Goal: Task Accomplishment & Management: Use online tool/utility

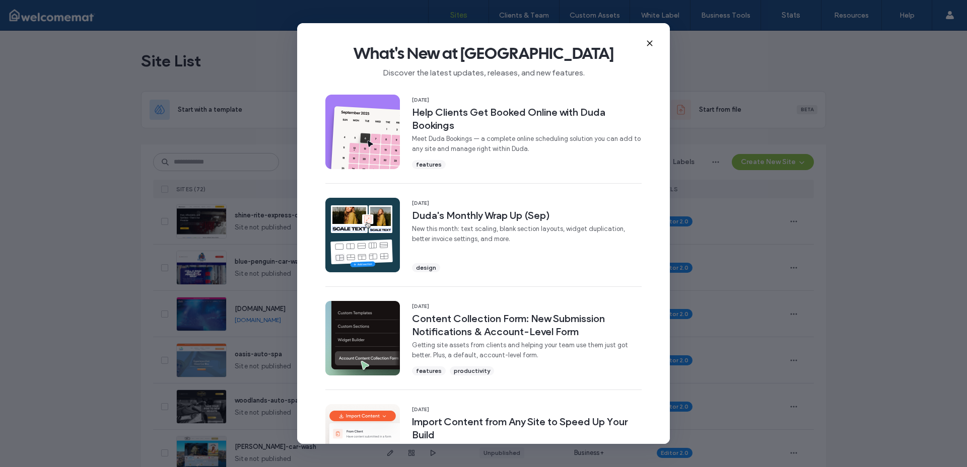
click at [649, 43] on use at bounding box center [649, 43] width 5 height 5
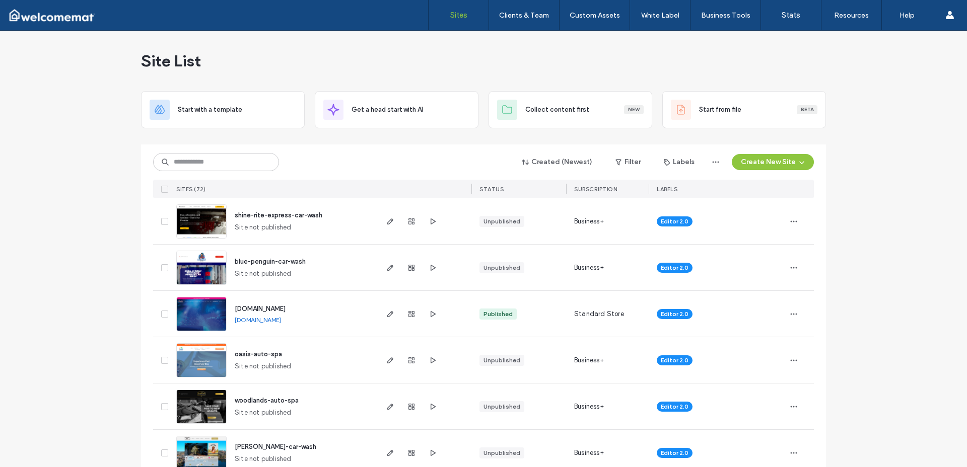
click at [285, 215] on span "shine-rite-express-car-wash" at bounding box center [279, 215] width 88 height 8
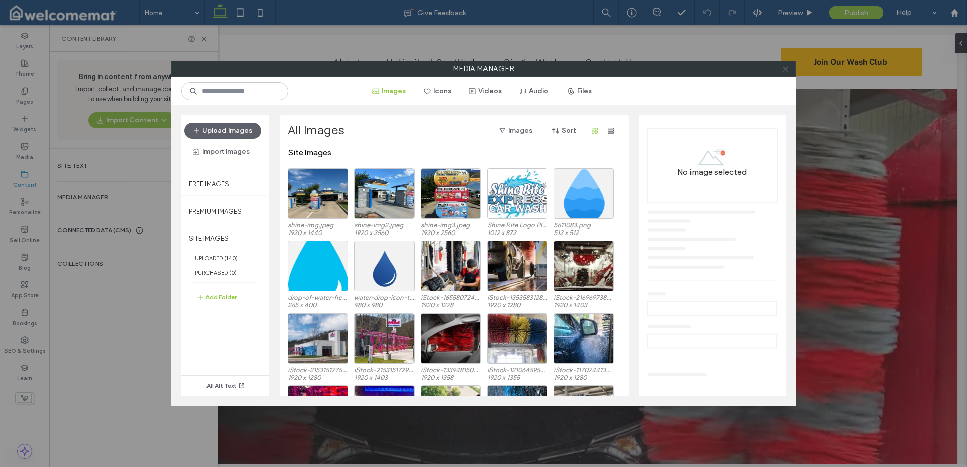
click at [787, 69] on icon at bounding box center [785, 69] width 8 height 8
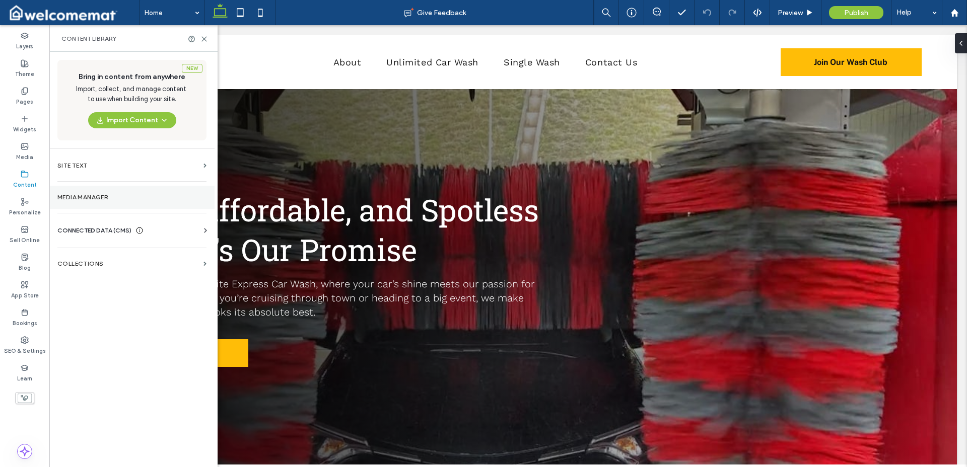
click at [97, 196] on label "Media Manager" at bounding box center [131, 197] width 149 height 7
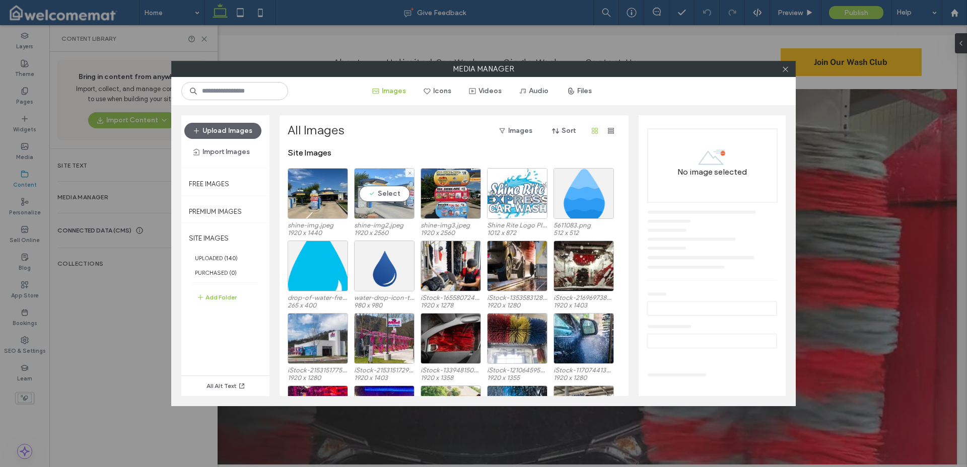
click at [387, 180] on div "Select" at bounding box center [384, 193] width 60 height 51
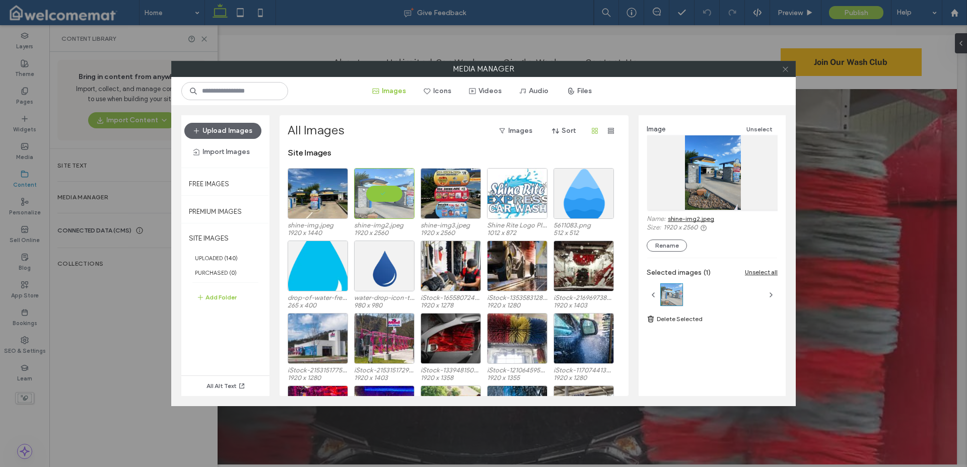
click at [787, 72] on icon at bounding box center [785, 69] width 8 height 8
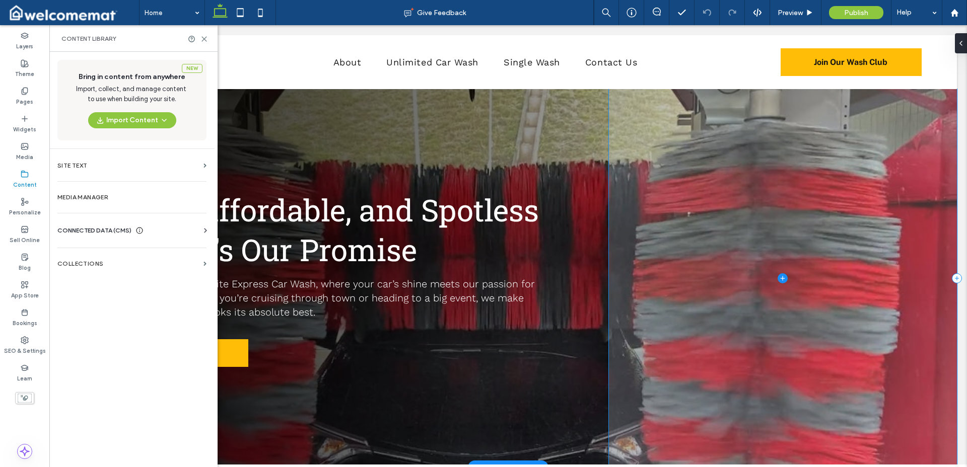
click at [860, 136] on span at bounding box center [783, 278] width 348 height 379
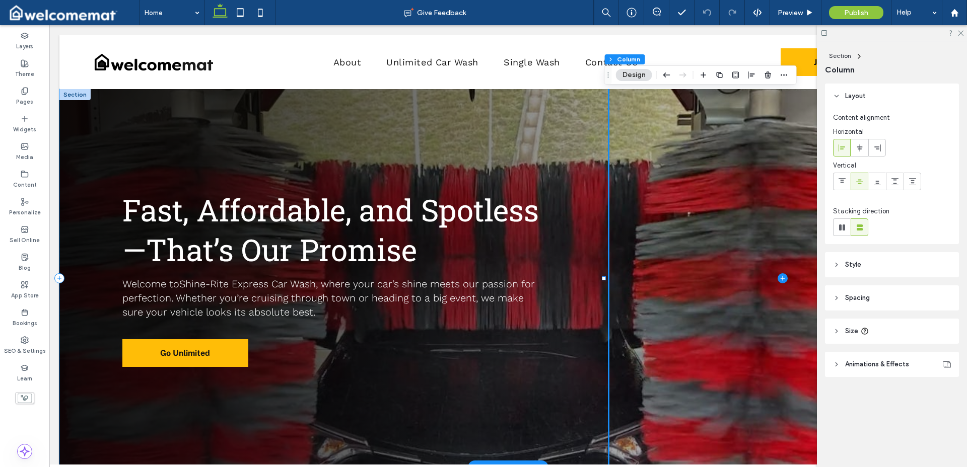
click at [547, 106] on div "Fast, Affordable, and Spotless—That’s Our Promise Welcome to Shine-Rite Express…" at bounding box center [333, 278] width 549 height 379
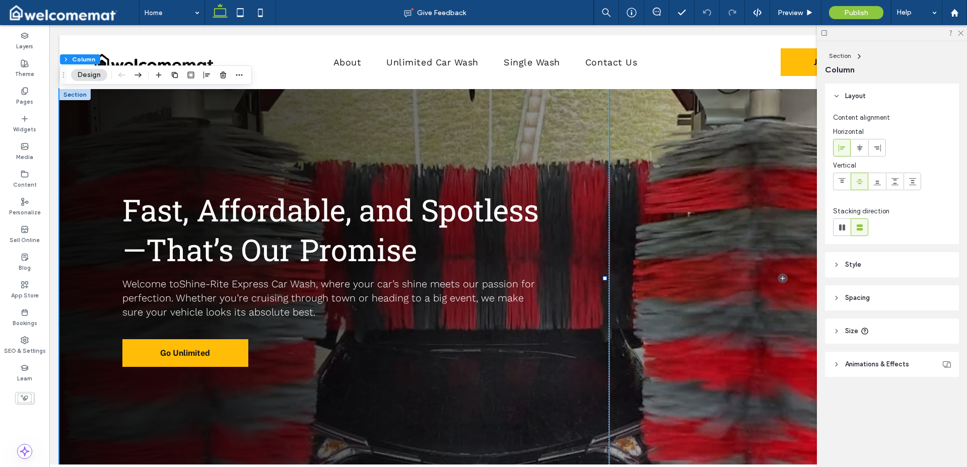
click at [879, 275] on header "Style" at bounding box center [892, 264] width 134 height 25
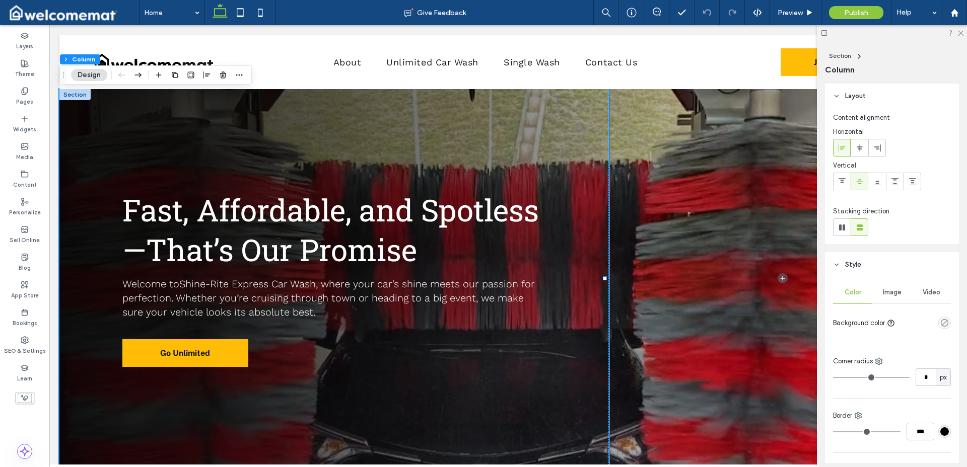
click at [937, 285] on div "Video" at bounding box center [930, 292] width 39 height 22
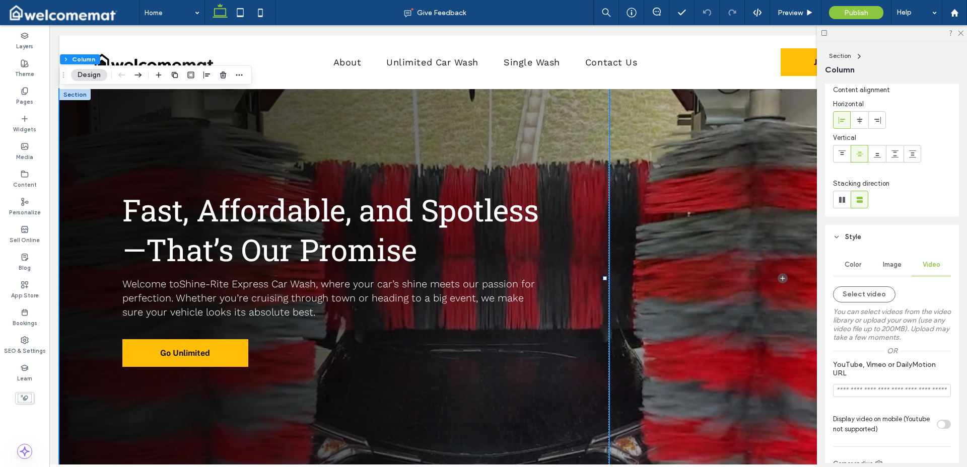
scroll to position [31, 0]
click at [899, 385] on input "YouTube, Vimeo or DailyMotion URL" at bounding box center [892, 387] width 118 height 13
click at [485, 123] on div "Fast, Affordable, and Spotless—That’s Our Promise Welcome to Shine-Rite Express…" at bounding box center [333, 278] width 549 height 379
click at [75, 59] on button "Section" at bounding box center [75, 59] width 31 height 10
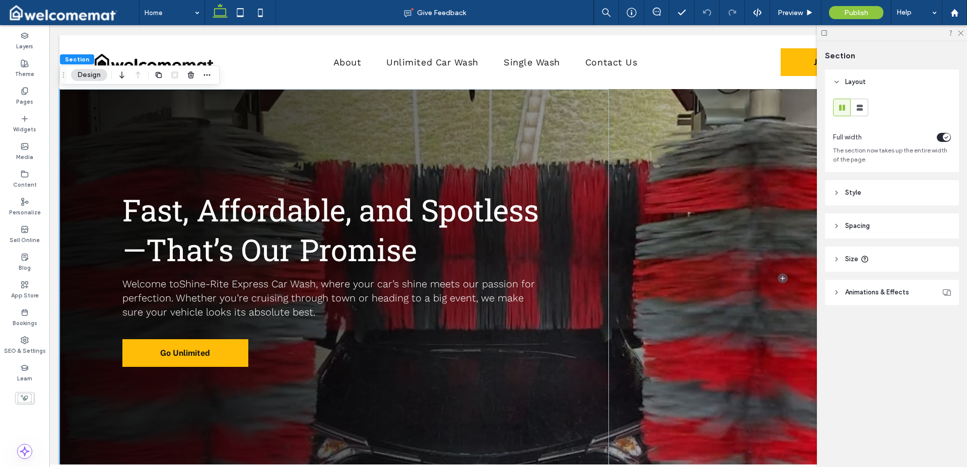
click at [882, 200] on header "Style" at bounding box center [892, 192] width 134 height 25
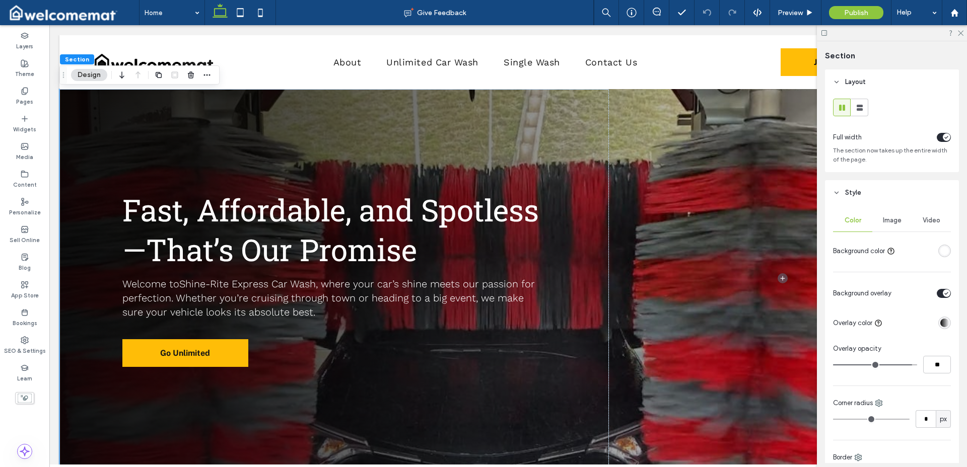
click at [916, 215] on div "Video" at bounding box center [930, 220] width 39 height 22
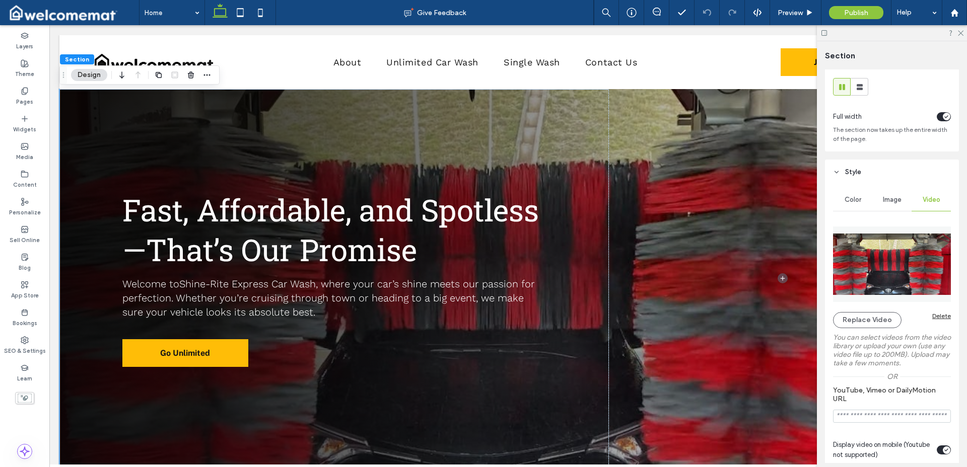
scroll to position [25, 0]
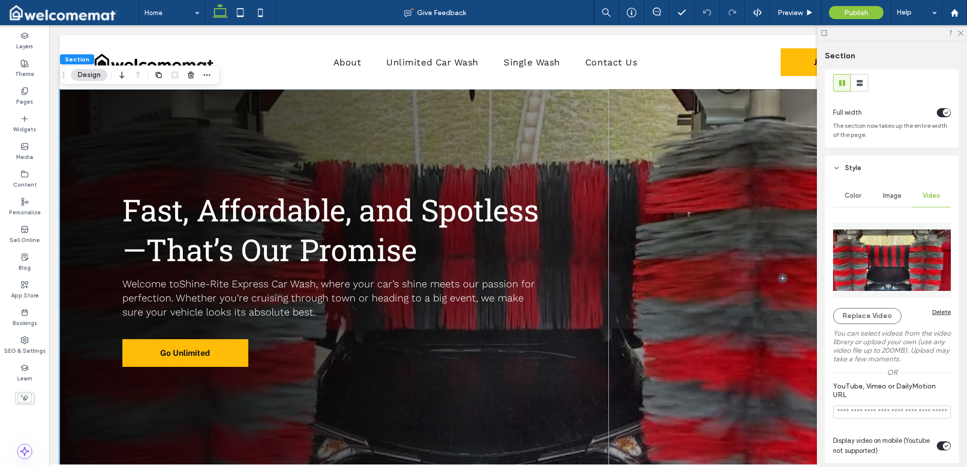
click at [892, 409] on input "YouTube, Vimeo or DailyMotion URL" at bounding box center [892, 412] width 118 height 13
type input "*"
paste input "**********"
type input "**********"
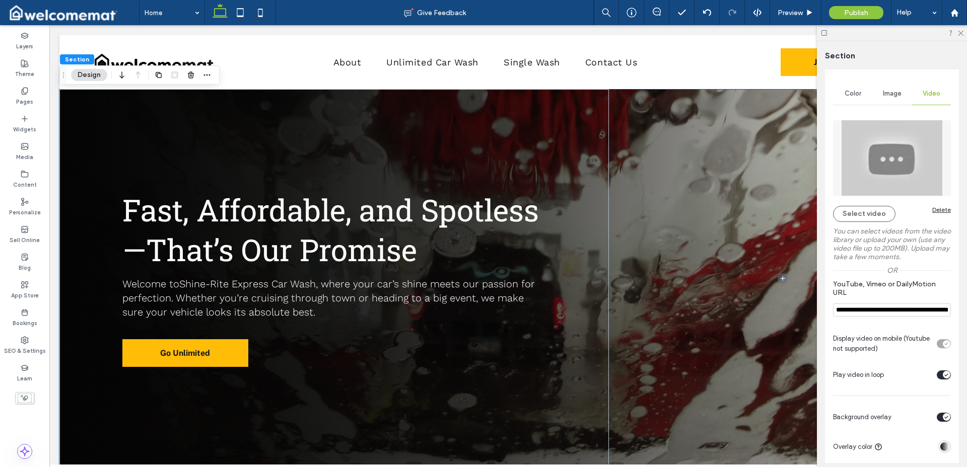
scroll to position [165, 0]
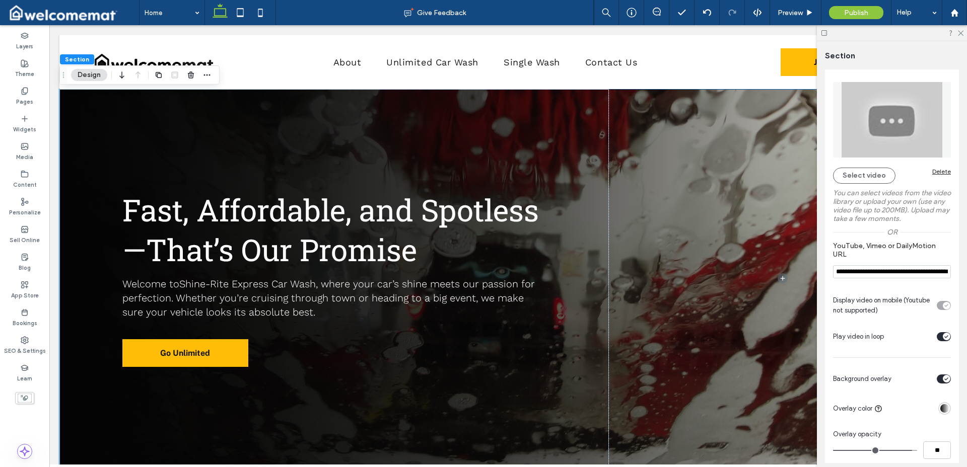
click at [928, 238] on section "**********" at bounding box center [892, 260] width 118 height 47
click at [860, 173] on button "Select video" at bounding box center [864, 176] width 62 height 16
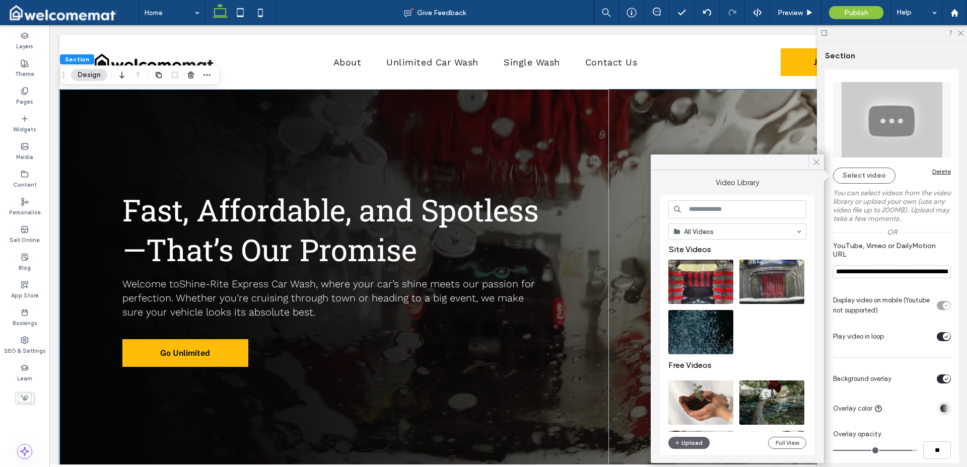
click at [817, 163] on use at bounding box center [815, 163] width 5 height 6
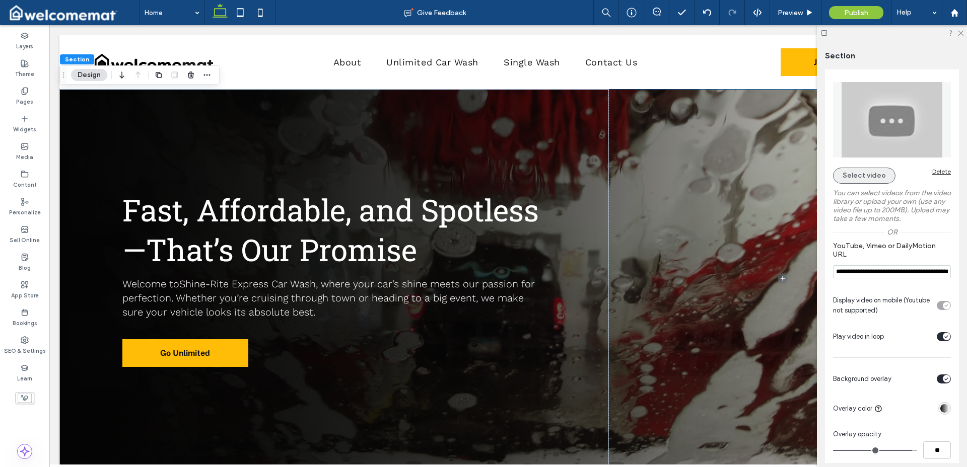
click at [870, 181] on button "Select video" at bounding box center [864, 176] width 62 height 16
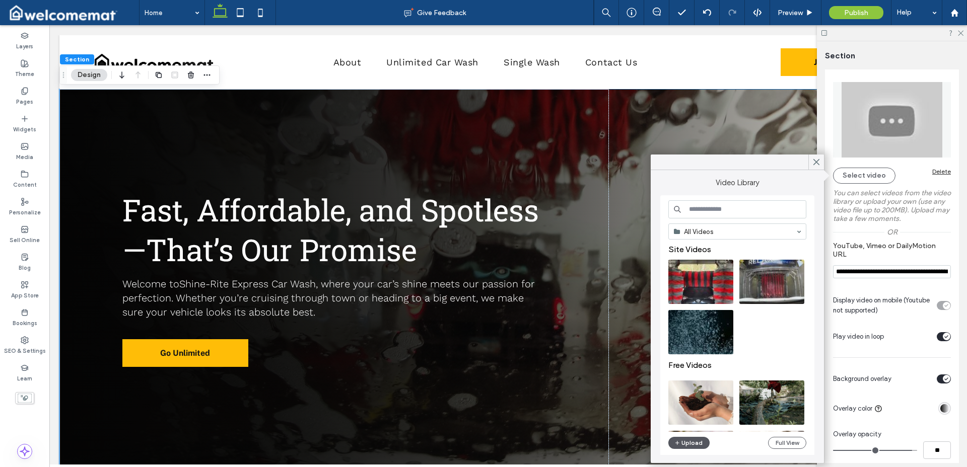
click at [697, 443] on button "Upload" at bounding box center [688, 443] width 41 height 12
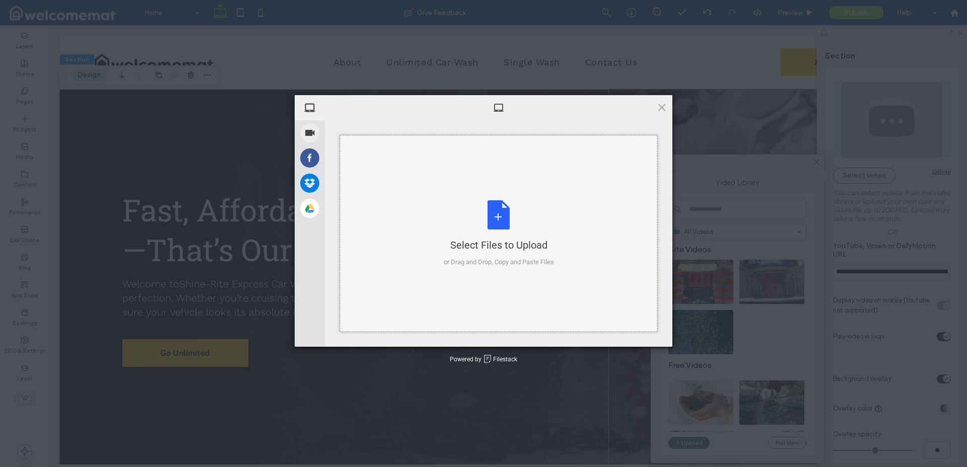
click at [505, 211] on div "Select Files to Upload or Drag and Drop, Copy and Paste Files" at bounding box center [498, 233] width 110 height 67
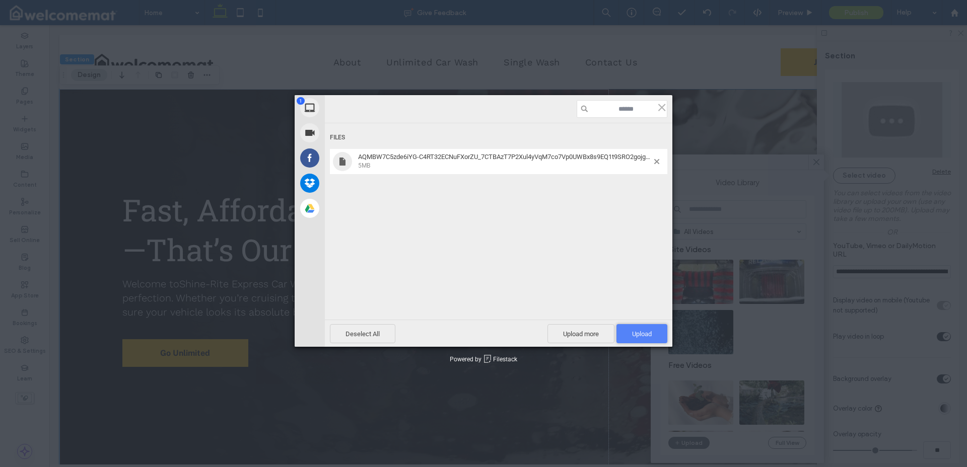
click at [636, 334] on span "Upload 1" at bounding box center [642, 334] width 20 height 8
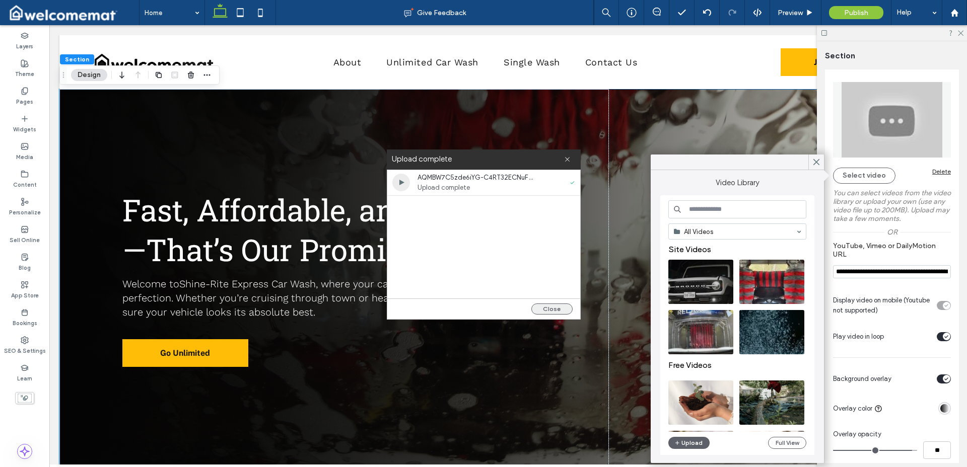
click at [562, 304] on button "Close" at bounding box center [551, 309] width 41 height 11
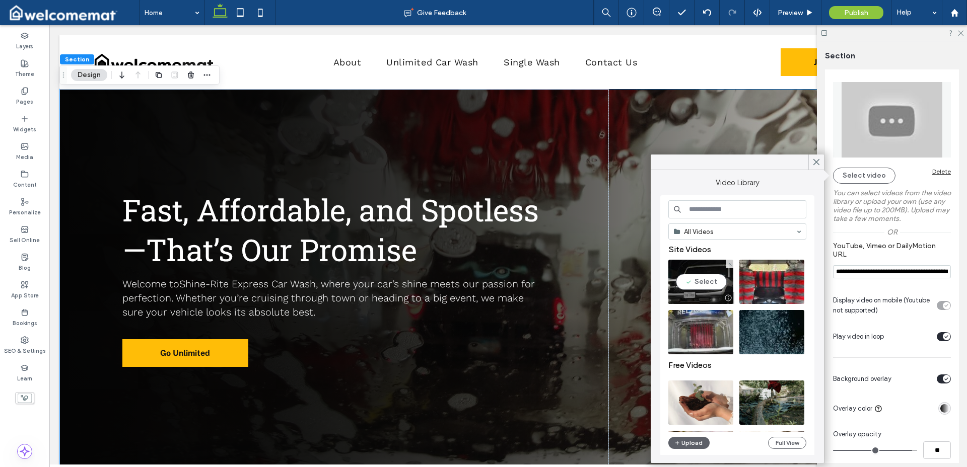
click at [719, 275] on video at bounding box center [700, 282] width 65 height 44
type input "**********"
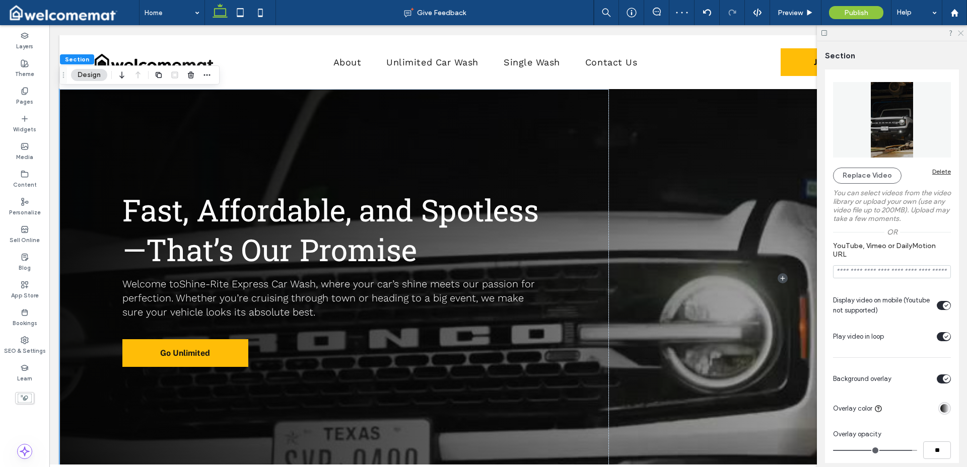
click at [961, 33] on icon at bounding box center [959, 32] width 7 height 7
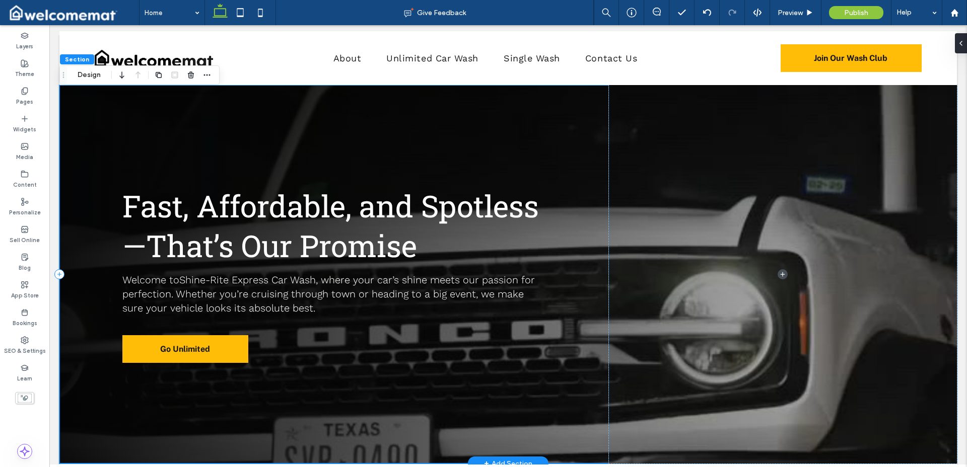
scroll to position [0, 0]
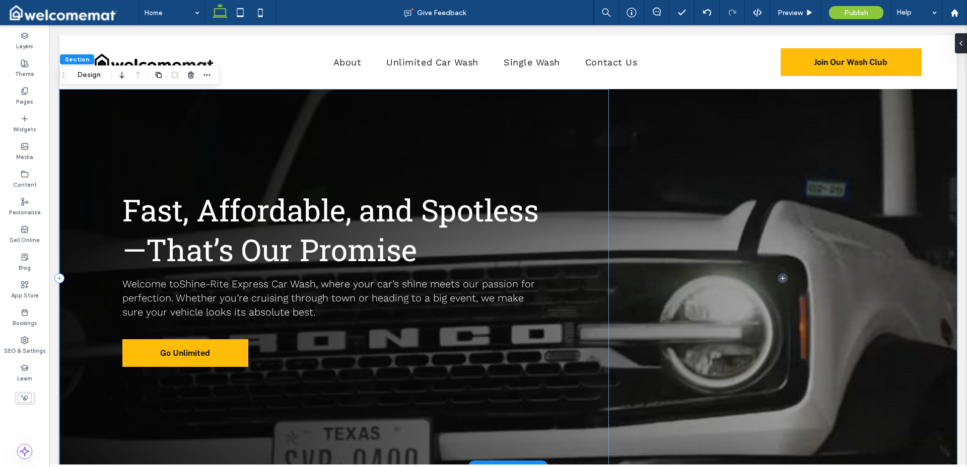
click at [511, 127] on div "Fast, Affordable, and Spotless—That’s Our Promise Welcome to Shine-Rite Express…" at bounding box center [333, 278] width 549 height 379
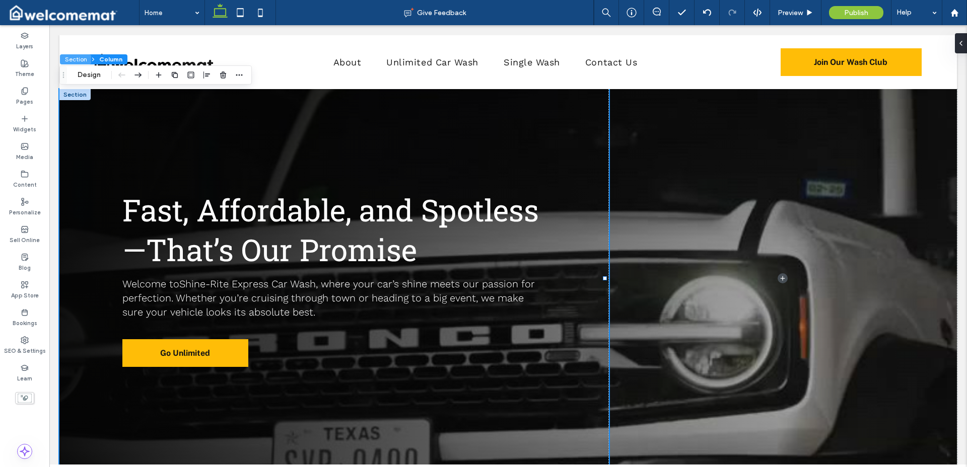
drag, startPoint x: 86, startPoint y: 60, endPoint x: 614, endPoint y: 69, distance: 528.7
click at [86, 60] on button "Section" at bounding box center [75, 59] width 31 height 10
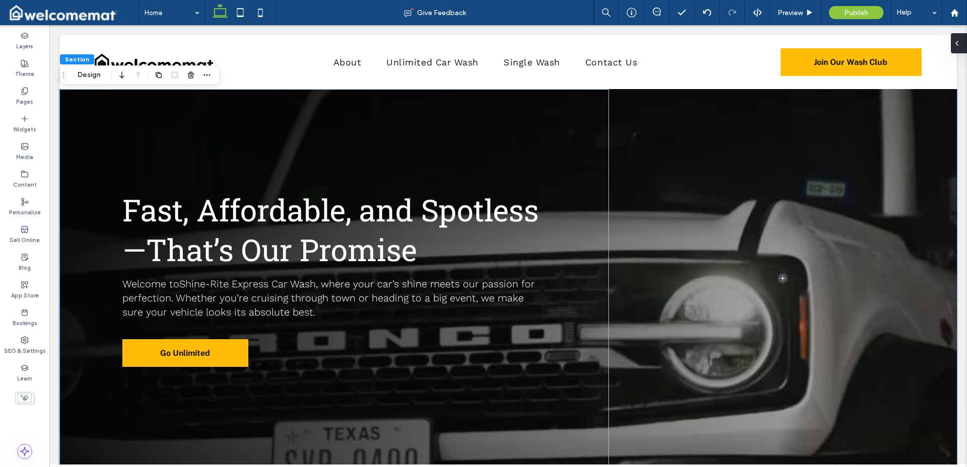
drag, startPoint x: 960, startPoint y: 40, endPoint x: 910, endPoint y: 15, distance: 55.6
click at [960, 40] on icon at bounding box center [956, 43] width 8 height 8
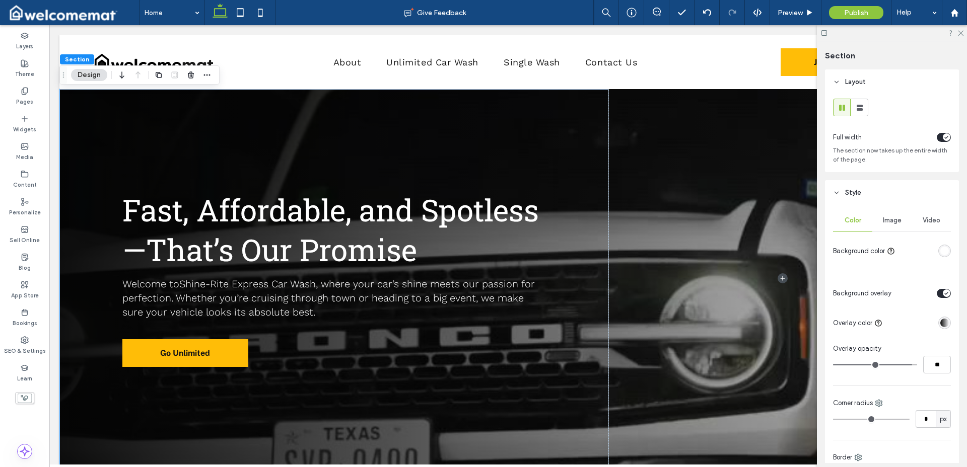
click at [922, 222] on span "Video" at bounding box center [931, 220] width 18 height 8
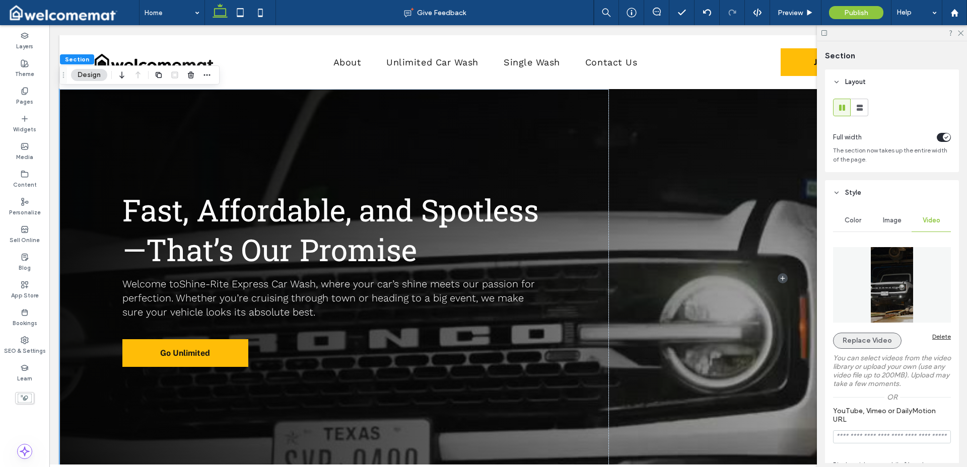
click at [867, 345] on button "Replace Video" at bounding box center [867, 341] width 68 height 16
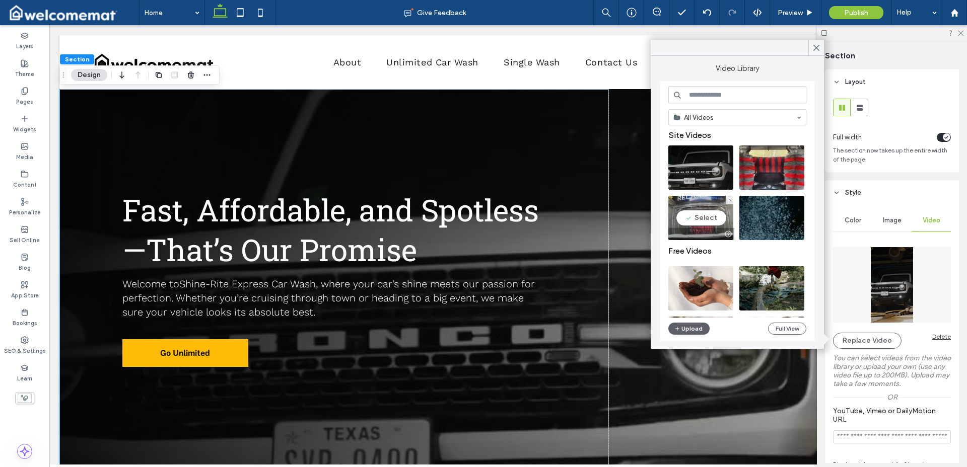
click at [699, 210] on video at bounding box center [700, 218] width 65 height 44
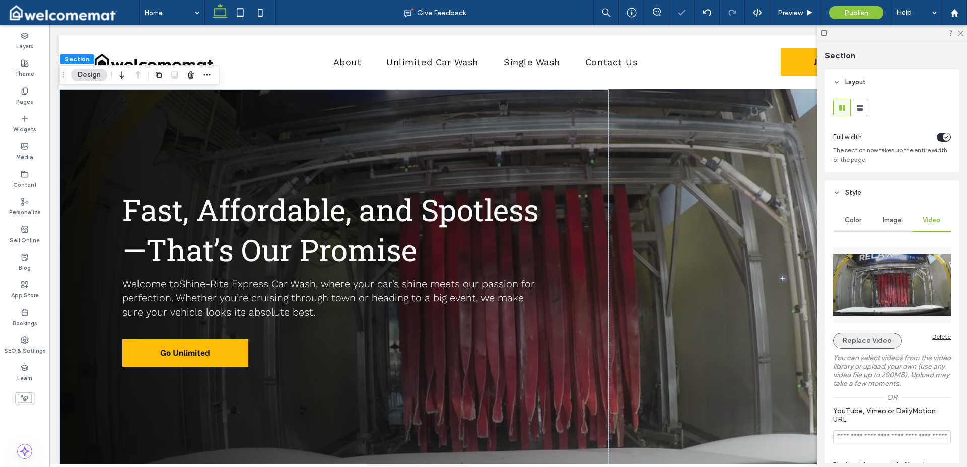
click at [875, 338] on button "Replace Video" at bounding box center [867, 341] width 68 height 16
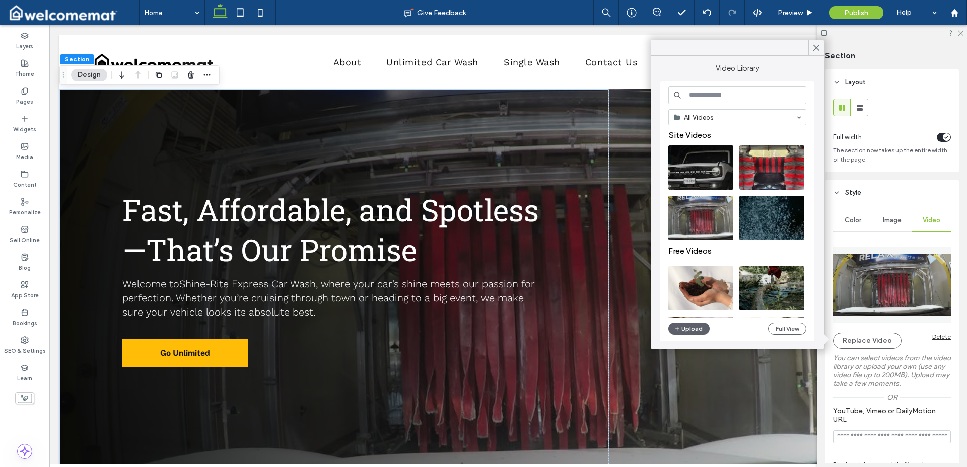
click at [716, 95] on input at bounding box center [737, 95] width 138 height 18
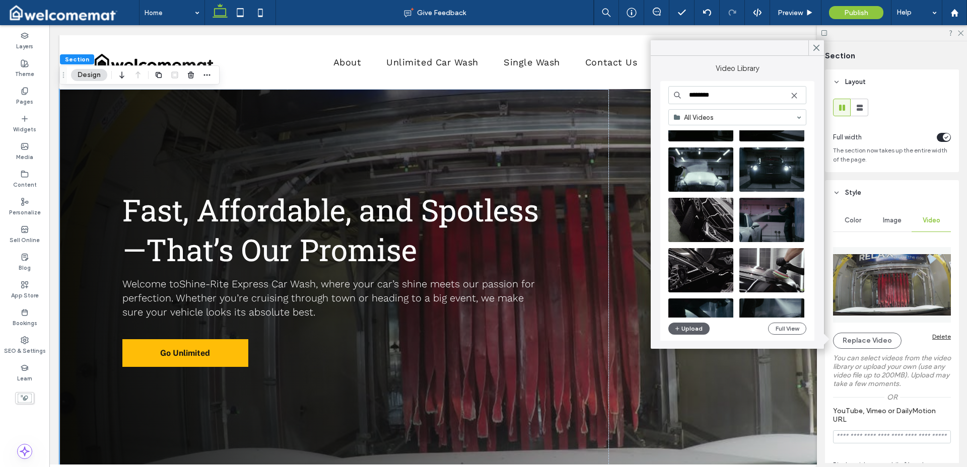
scroll to position [457, 0]
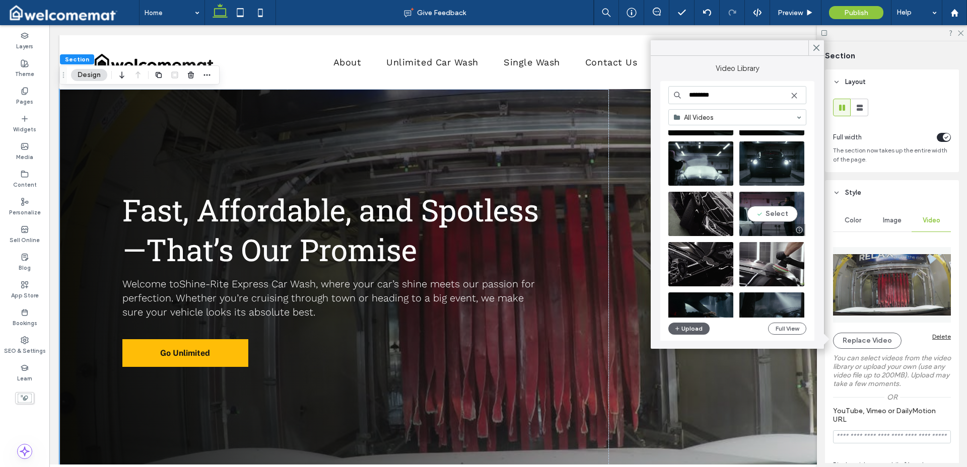
type input "********"
click at [799, 205] on video at bounding box center [771, 214] width 65 height 44
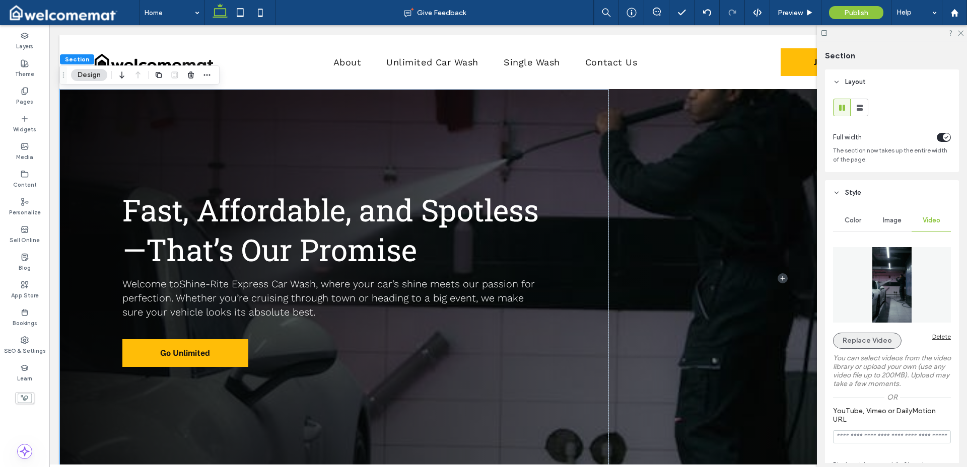
click at [884, 340] on button "Replace Video" at bounding box center [867, 341] width 68 height 16
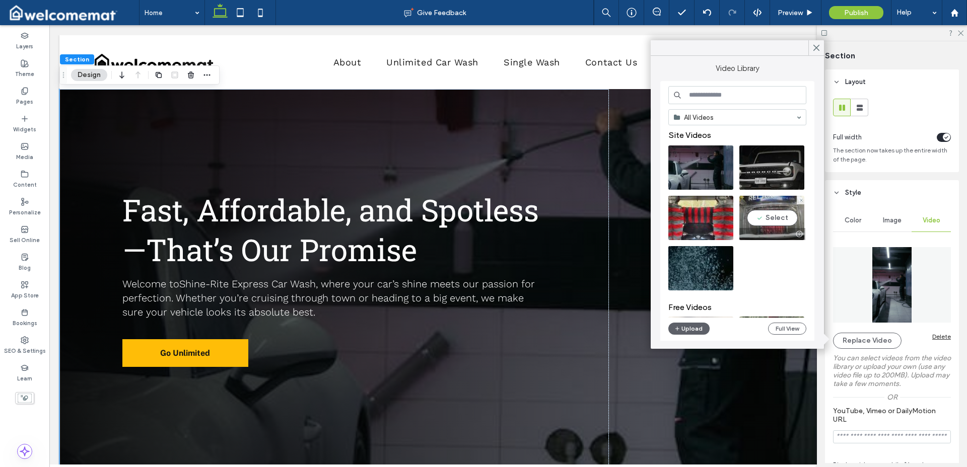
drag, startPoint x: 742, startPoint y: 211, endPoint x: 692, endPoint y: 186, distance: 55.8
click at [742, 211] on video at bounding box center [771, 218] width 65 height 44
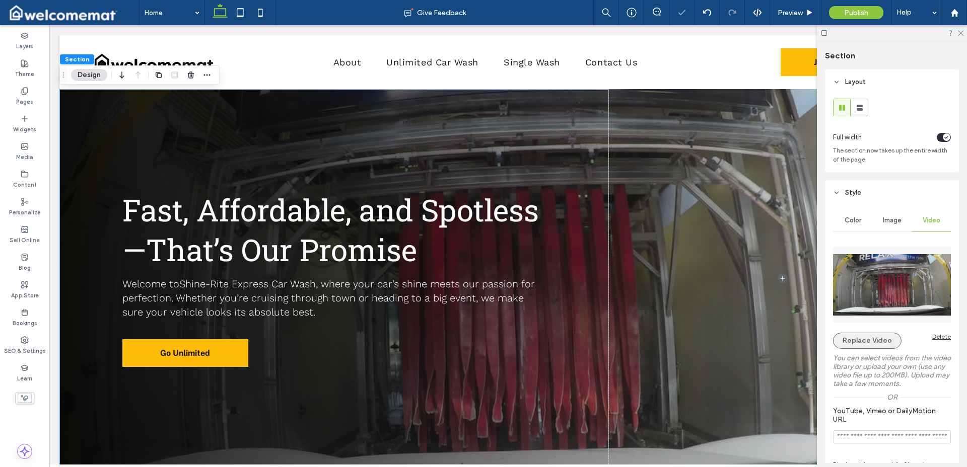
click at [881, 340] on button "Replace Video" at bounding box center [867, 341] width 68 height 16
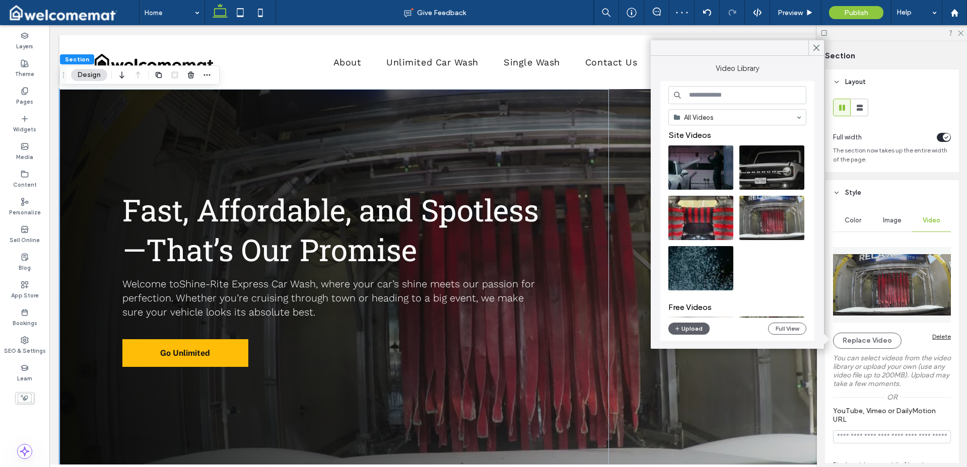
click at [721, 100] on input at bounding box center [737, 95] width 138 height 18
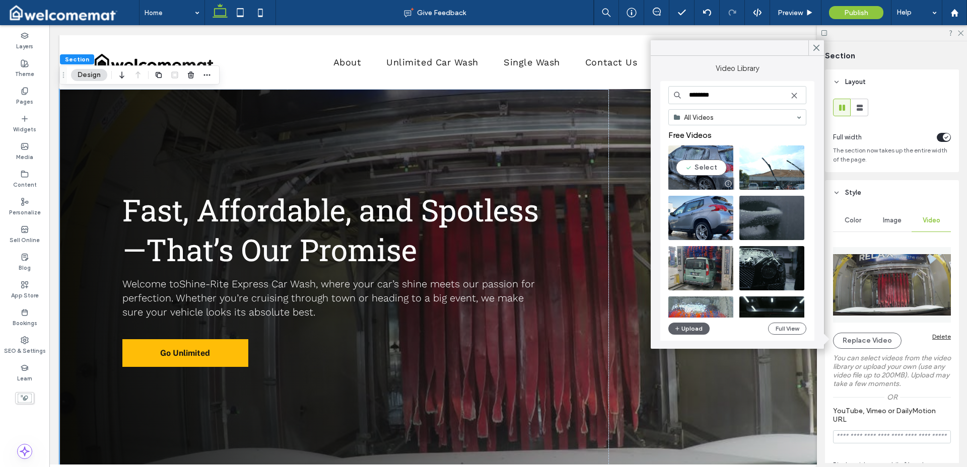
type input "********"
click at [729, 158] on video at bounding box center [700, 167] width 65 height 44
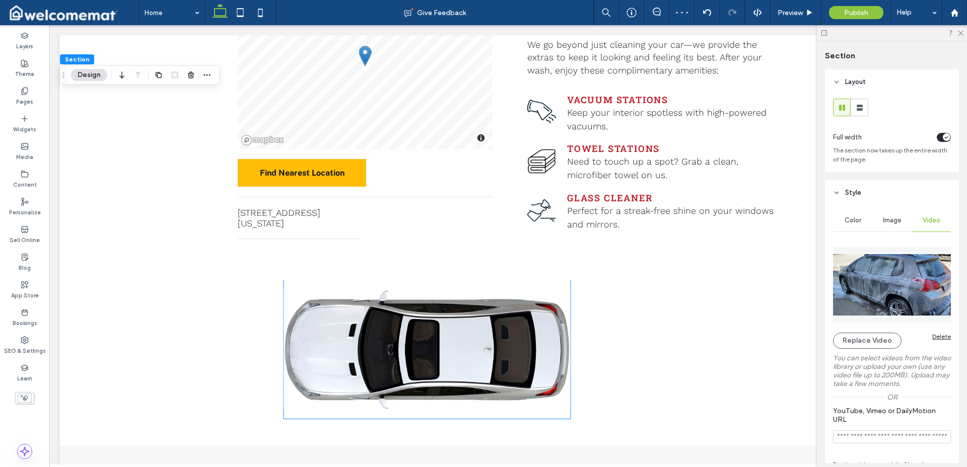
scroll to position [0, 0]
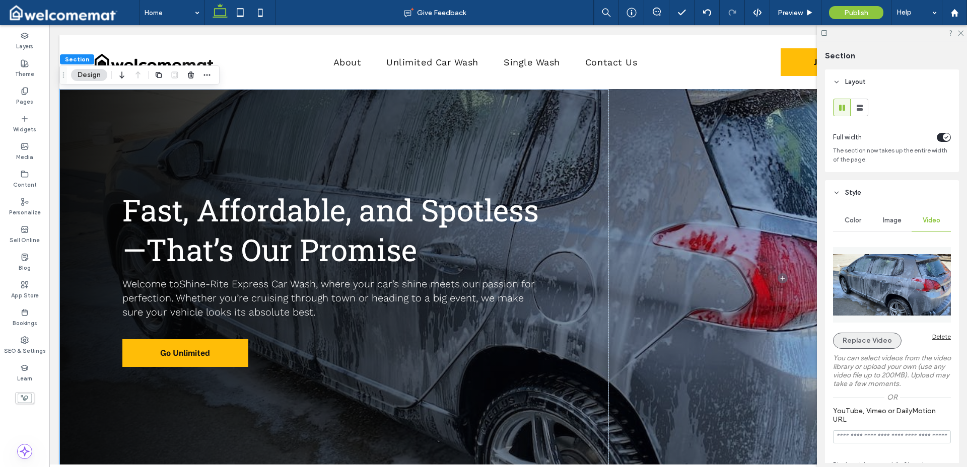
click at [874, 336] on button "Replace Video" at bounding box center [867, 341] width 68 height 16
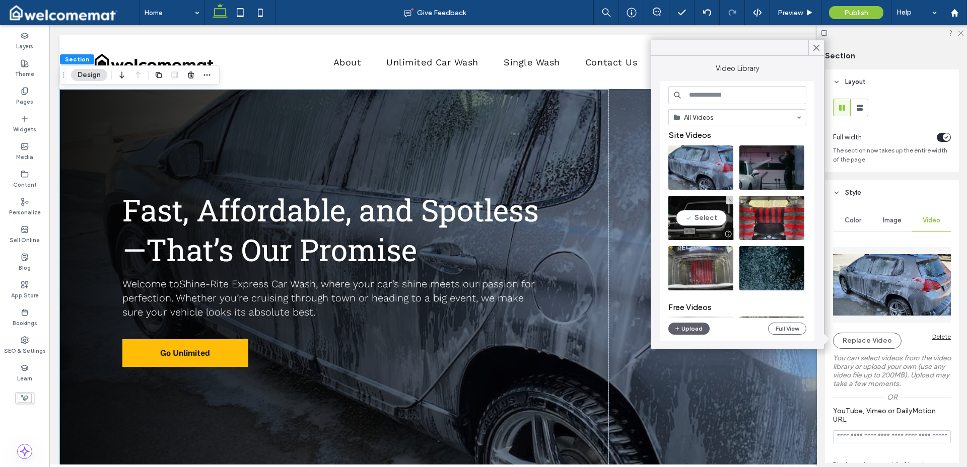
click at [717, 210] on video at bounding box center [700, 218] width 65 height 44
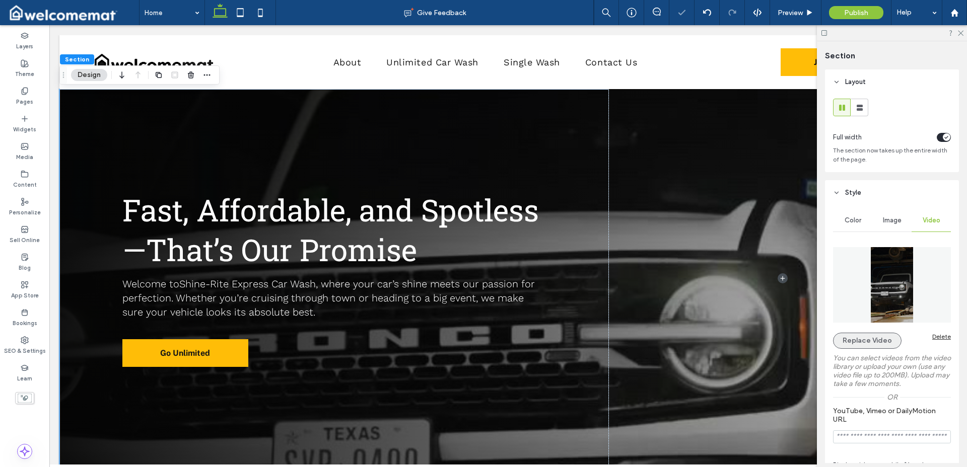
click at [887, 342] on button "Replace Video" at bounding box center [867, 341] width 68 height 16
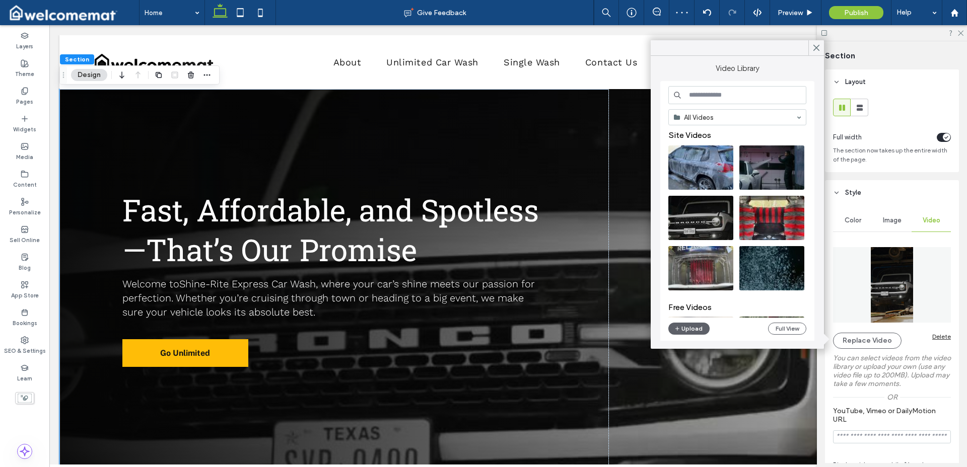
click at [726, 96] on input at bounding box center [737, 95] width 138 height 18
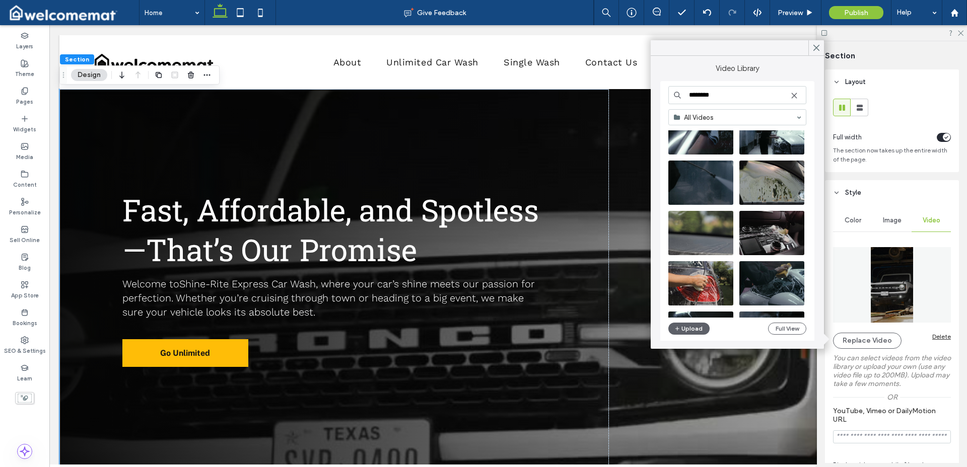
scroll to position [1216, 0]
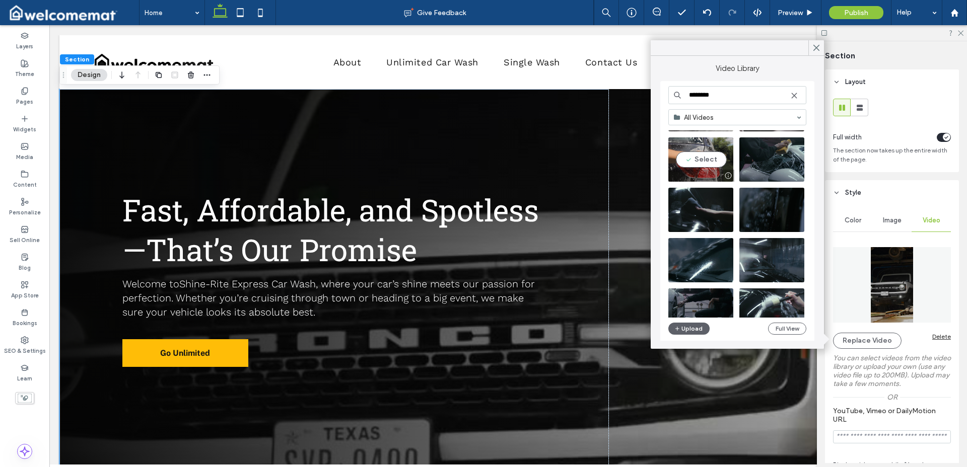
type input "********"
click at [721, 144] on video at bounding box center [700, 159] width 65 height 44
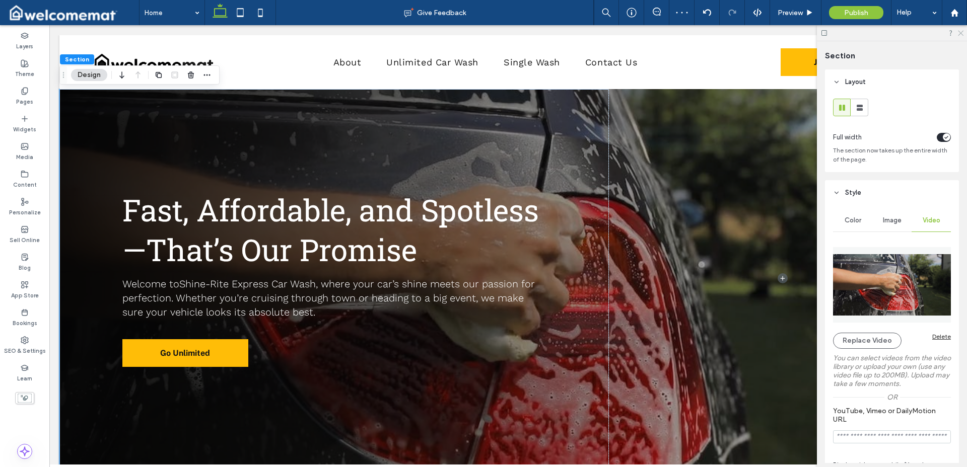
click at [960, 33] on use at bounding box center [960, 34] width 6 height 6
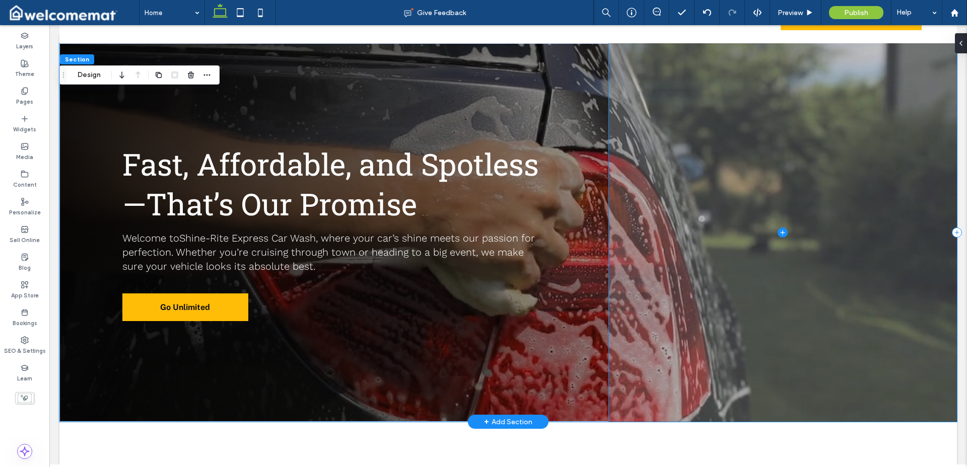
scroll to position [0, 0]
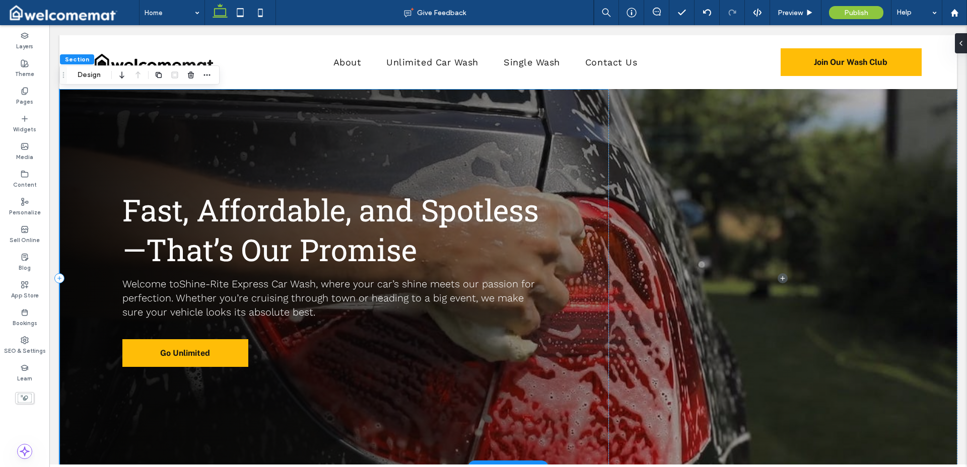
click at [528, 123] on div "Fast, Affordable, and Spotless—That’s Our Promise Welcome to Shine-Rite Express…" at bounding box center [333, 278] width 549 height 379
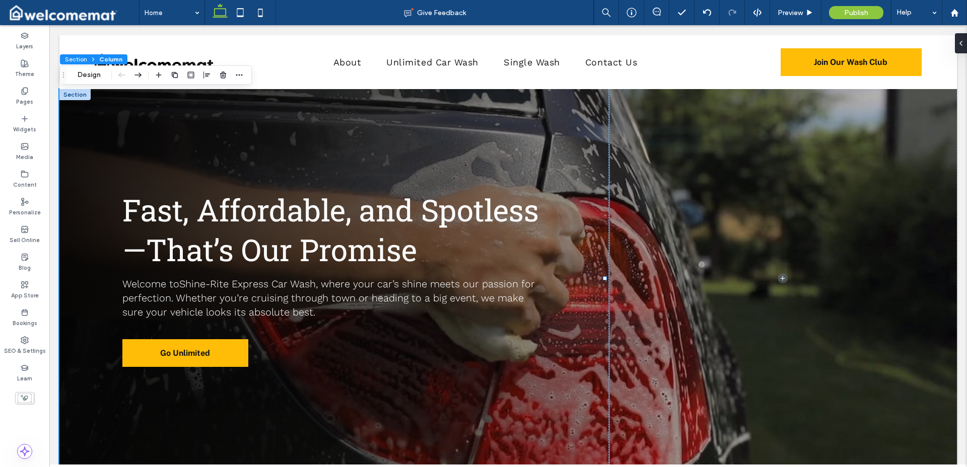
click at [90, 61] on icon at bounding box center [93, 59] width 6 height 6
click at [81, 59] on button "Section" at bounding box center [75, 59] width 31 height 10
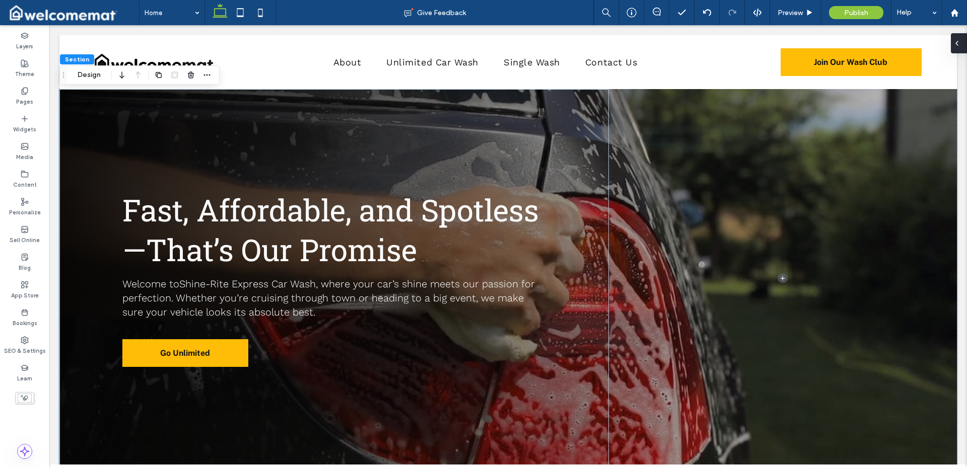
click at [955, 45] on icon at bounding box center [956, 43] width 8 height 8
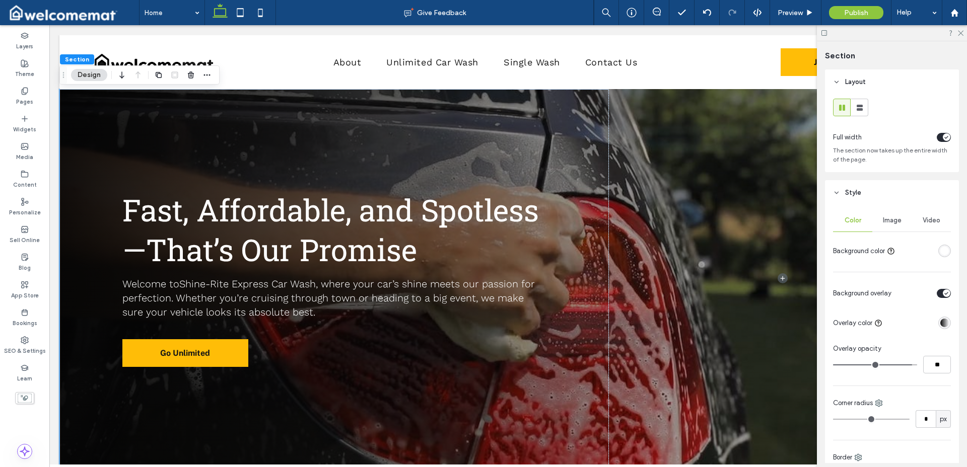
click at [922, 224] on span "Video" at bounding box center [931, 220] width 18 height 8
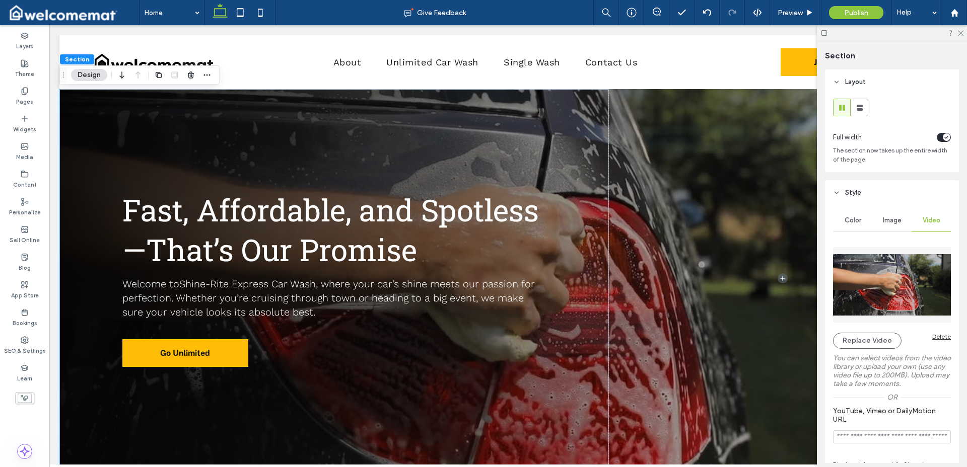
click at [873, 349] on label "You can select videos from the video library or upload your own (use any video …" at bounding box center [892, 371] width 118 height 44
click at [884, 345] on button "Replace Video" at bounding box center [867, 341] width 68 height 16
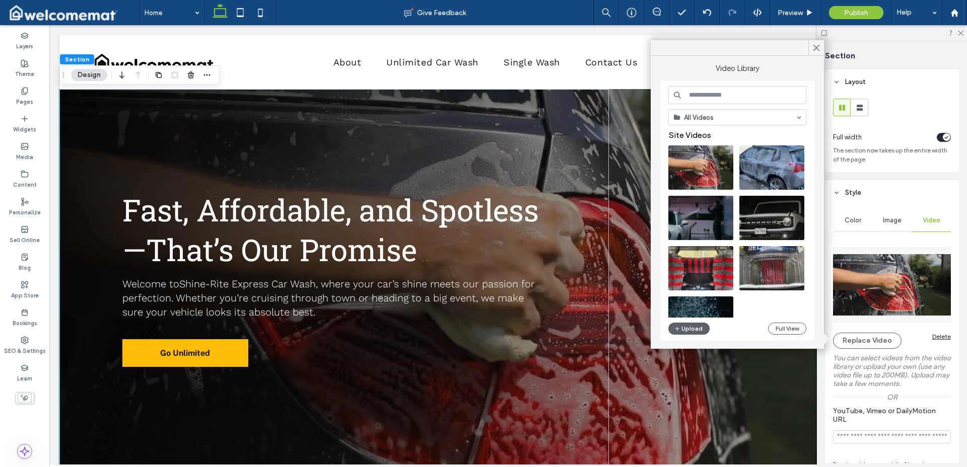
click at [720, 94] on input at bounding box center [737, 95] width 138 height 18
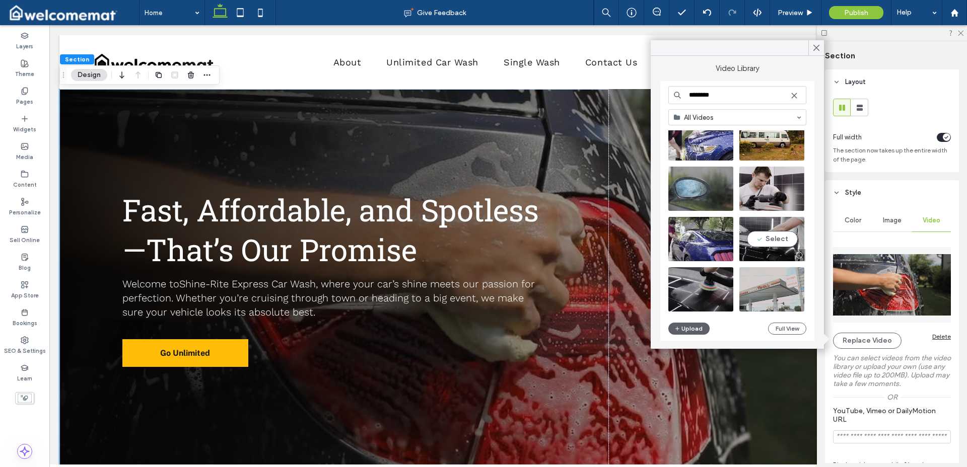
scroll to position [2242, 0]
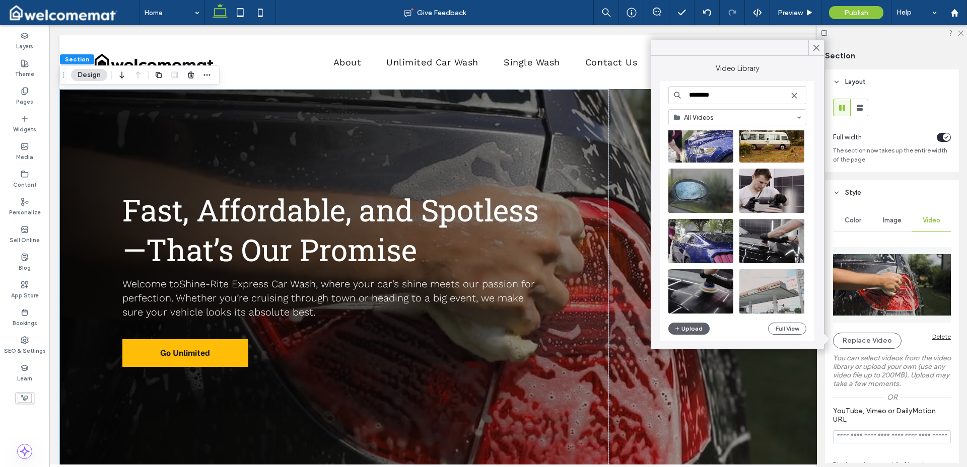
click at [722, 99] on input "********" at bounding box center [737, 95] width 138 height 18
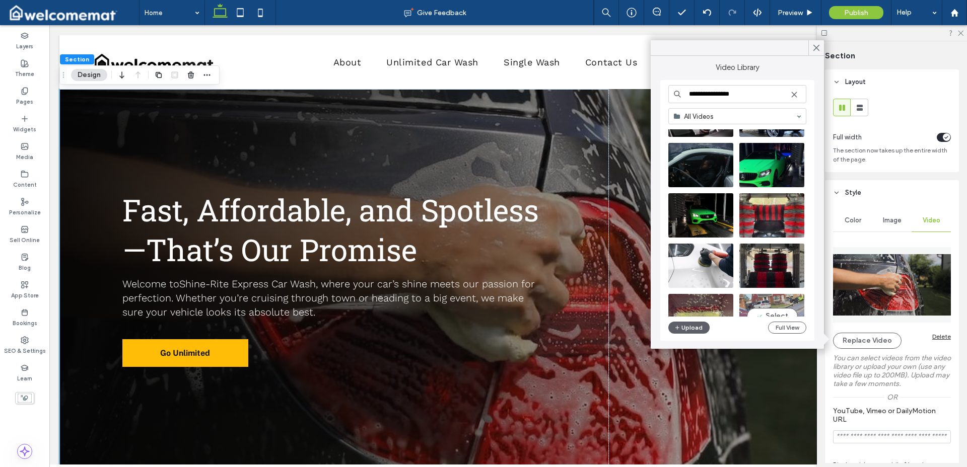
scroll to position [447, 0]
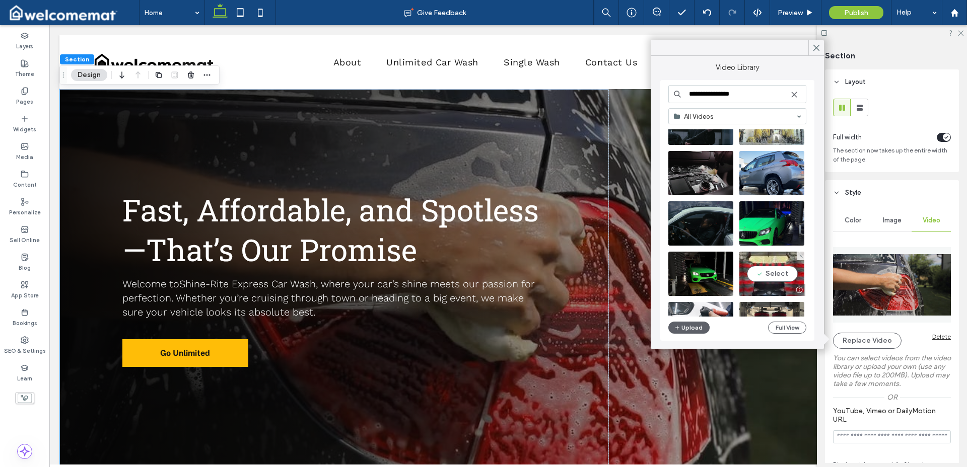
type input "**********"
click at [797, 275] on video at bounding box center [771, 274] width 65 height 44
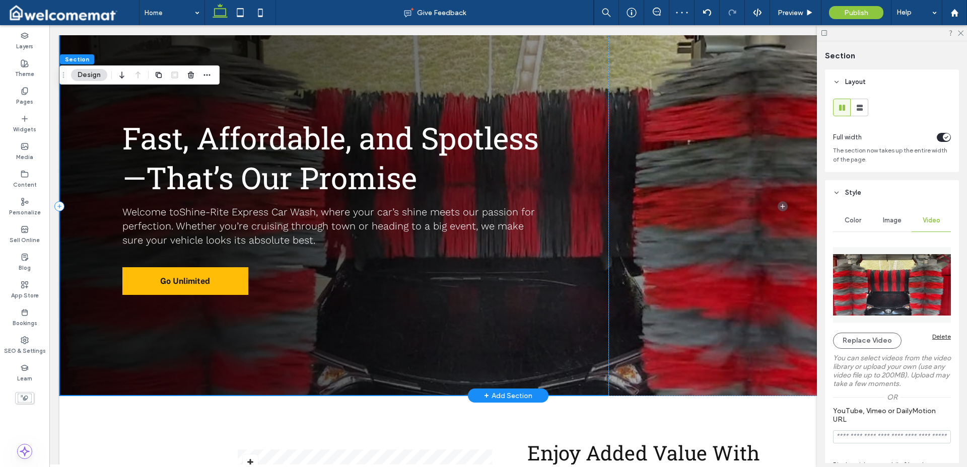
scroll to position [31, 0]
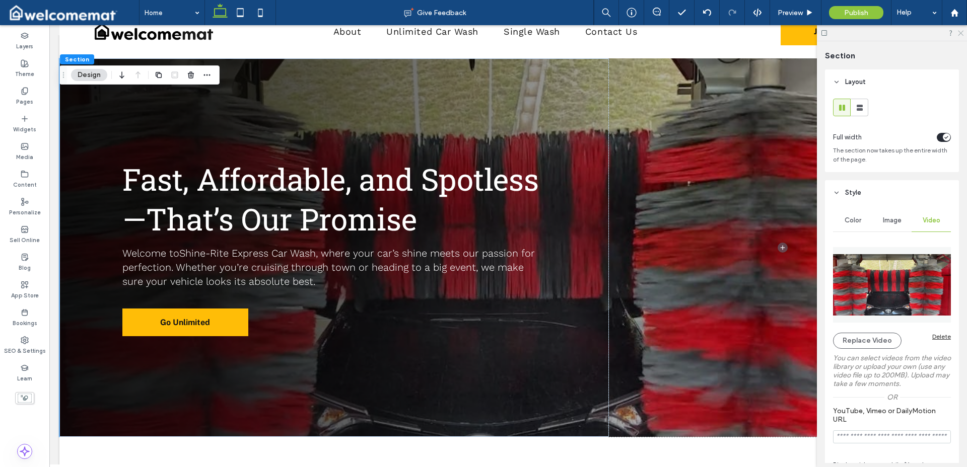
click at [959, 33] on icon at bounding box center [959, 32] width 7 height 7
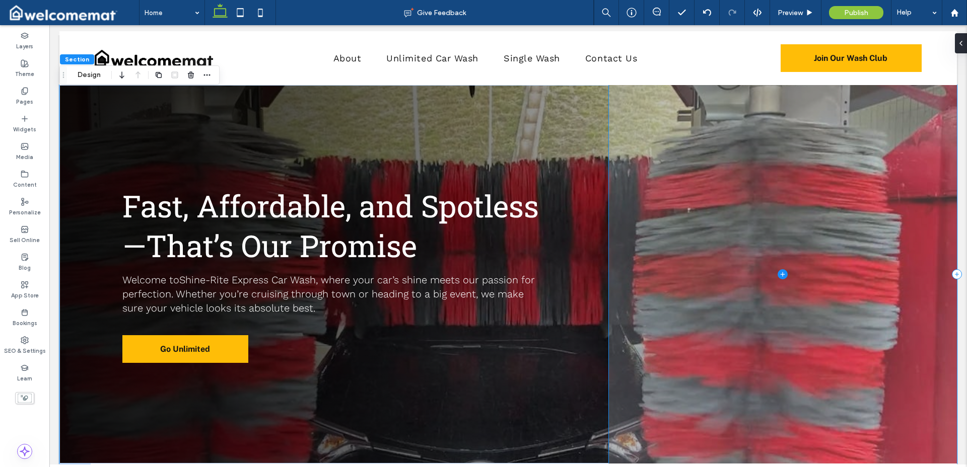
scroll to position [0, 0]
